Goal: Check status: Check status

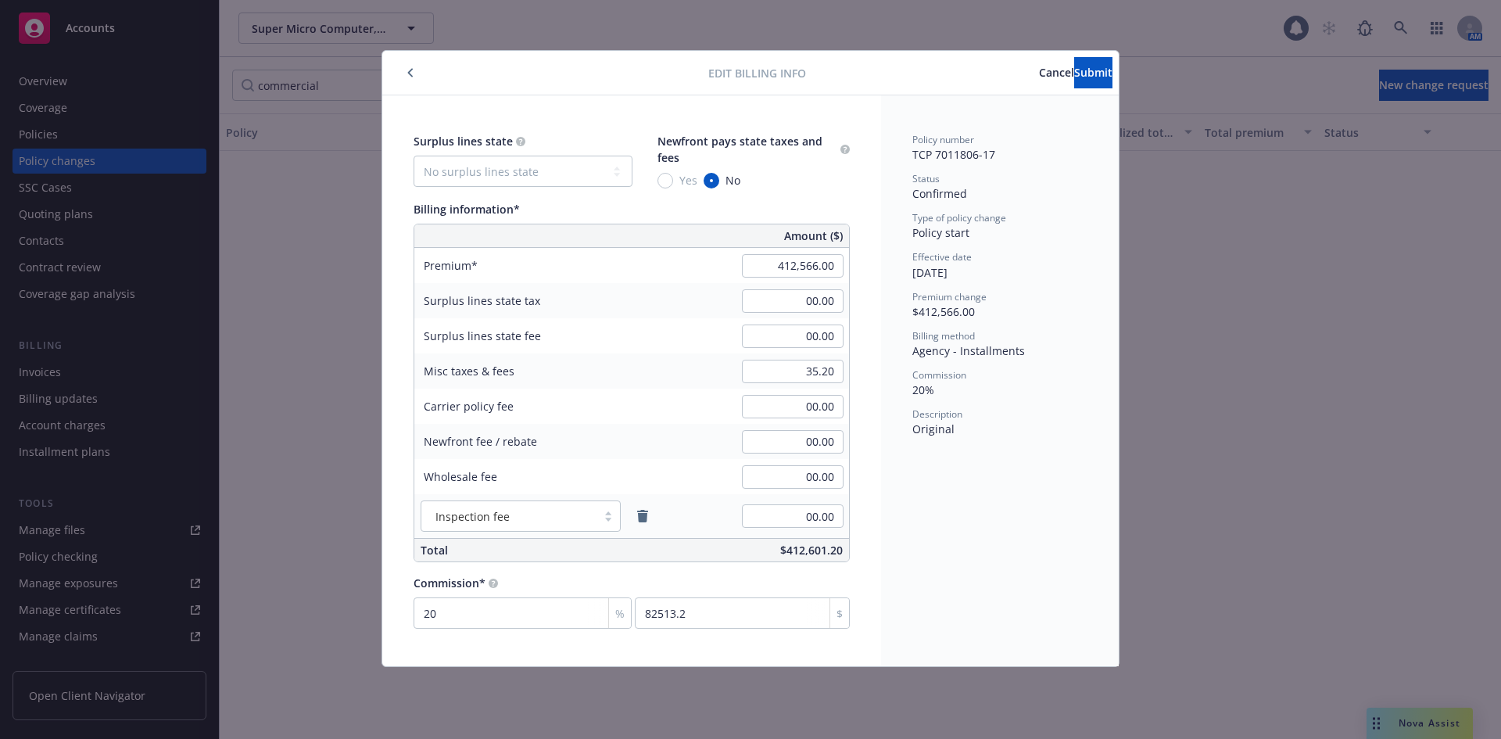
scroll to position [1296, 0]
